Goal: Find specific page/section: Find specific page/section

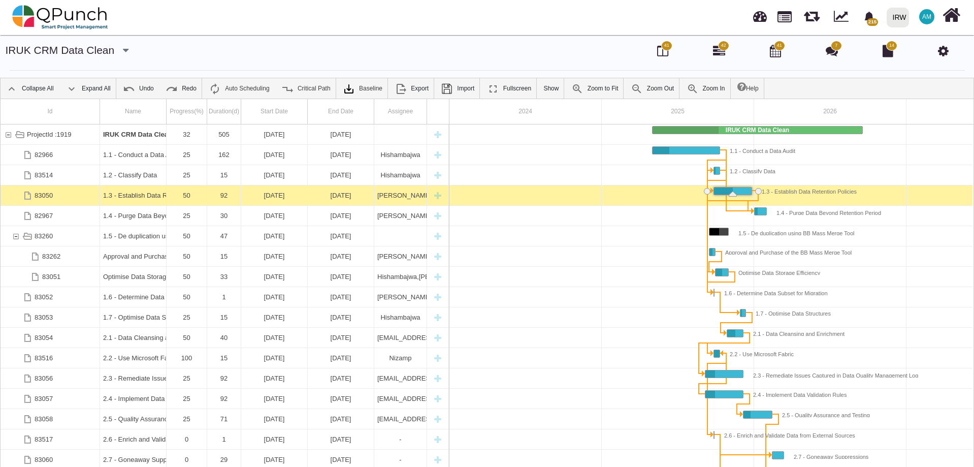
scroll to position [0, 86]
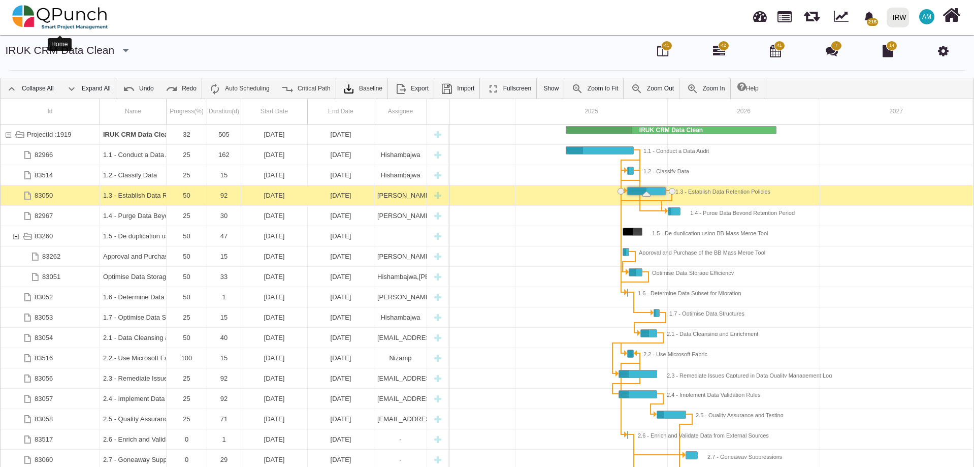
click at [69, 18] on img at bounding box center [60, 17] width 96 height 30
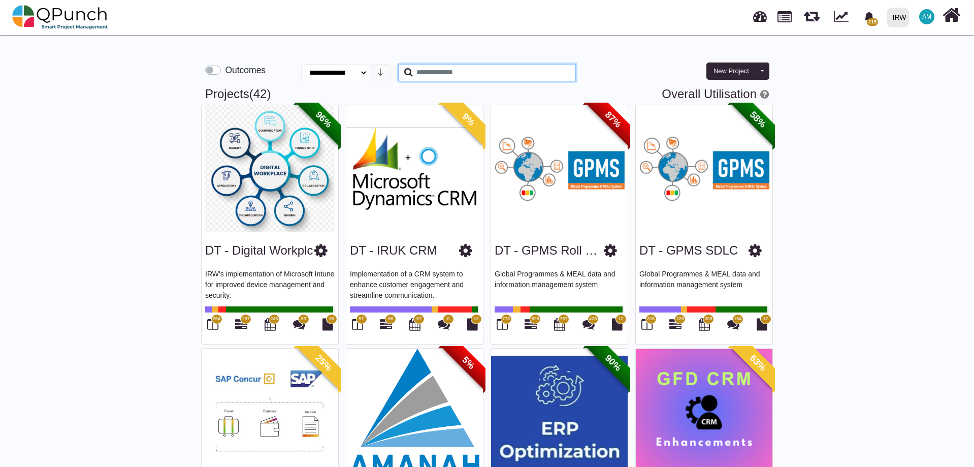
click at [484, 71] on input "text" at bounding box center [487, 72] width 178 height 17
click at [459, 70] on input "text" at bounding box center [487, 72] width 178 height 17
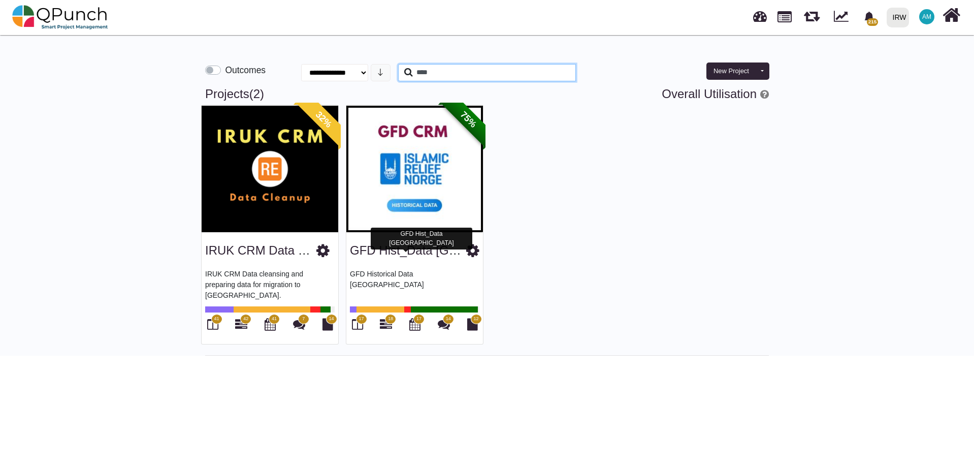
type input "****"
click at [400, 252] on link "GFD Hist_Data [GEOGRAPHIC_DATA]" at bounding box center [456, 250] width 213 height 14
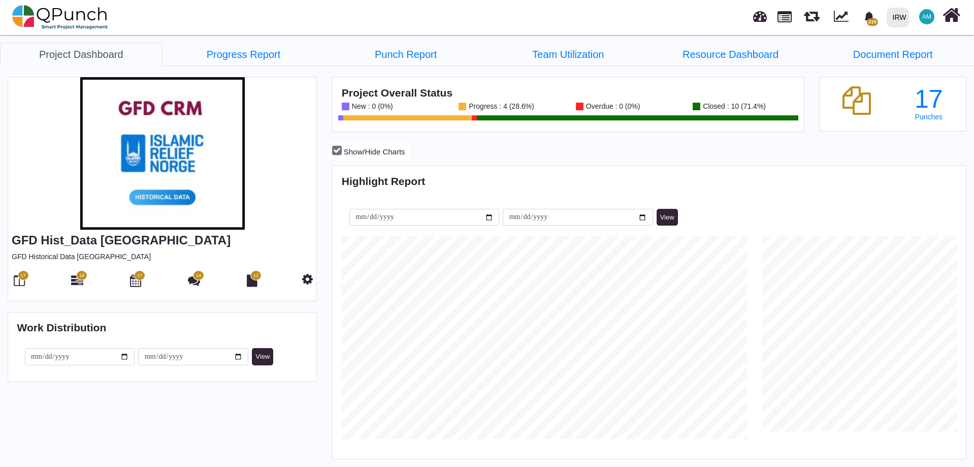
scroll to position [280, 630]
click at [77, 283] on icon at bounding box center [77, 280] width 12 height 12
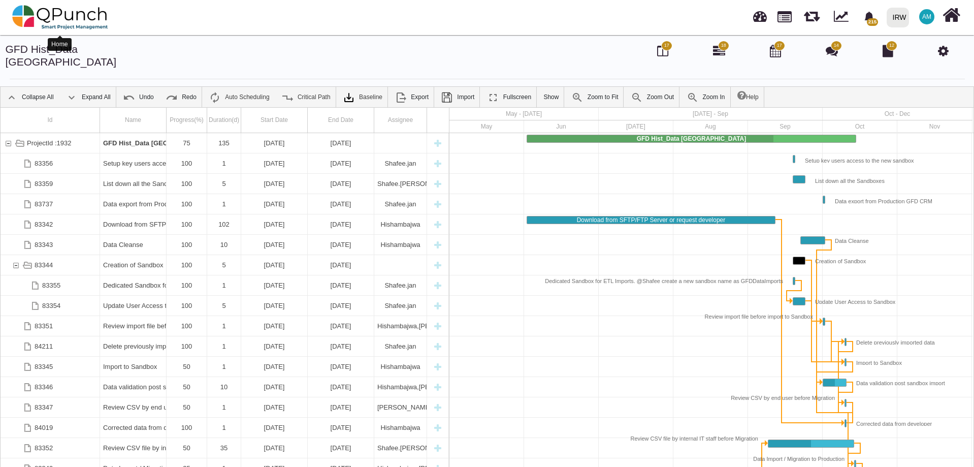
click at [79, 14] on img at bounding box center [60, 17] width 96 height 30
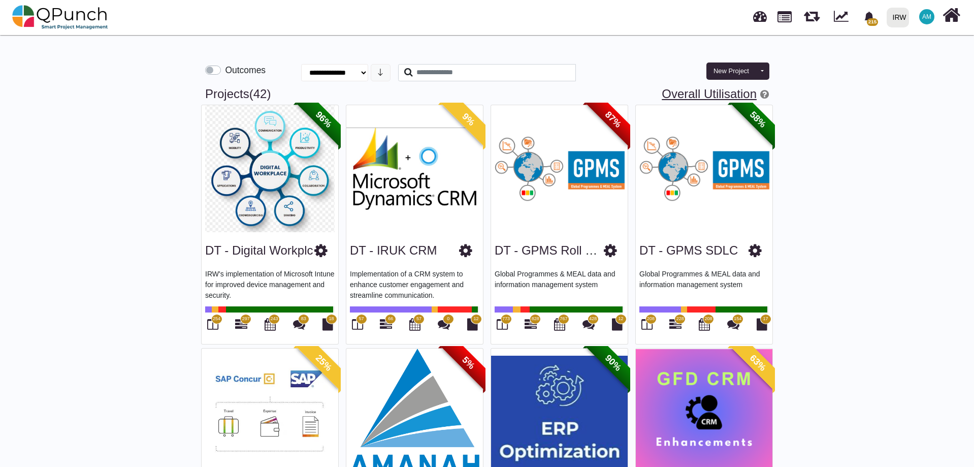
click at [716, 97] on link "Overall Utilisation" at bounding box center [709, 94] width 95 height 14
click at [710, 95] on link "Overall Utilisation" at bounding box center [709, 94] width 95 height 14
select select "**********"
